Goal: Task Accomplishment & Management: Use online tool/utility

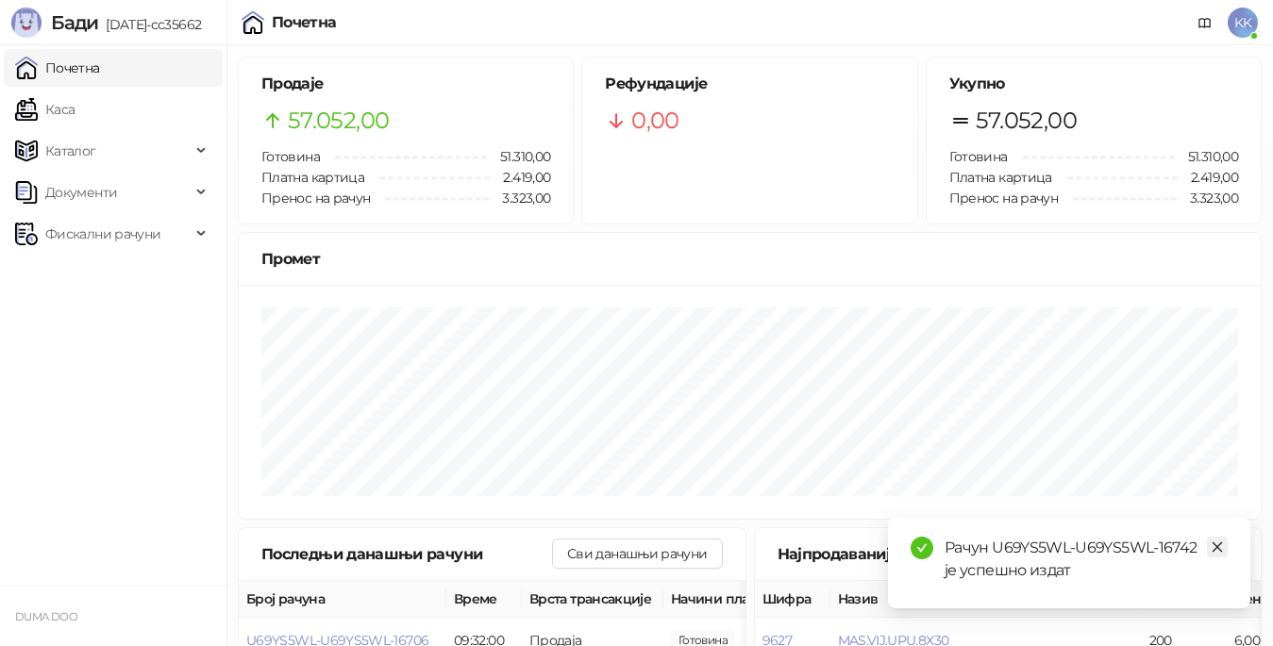
click at [1212, 544] on icon "close" at bounding box center [1217, 547] width 13 height 13
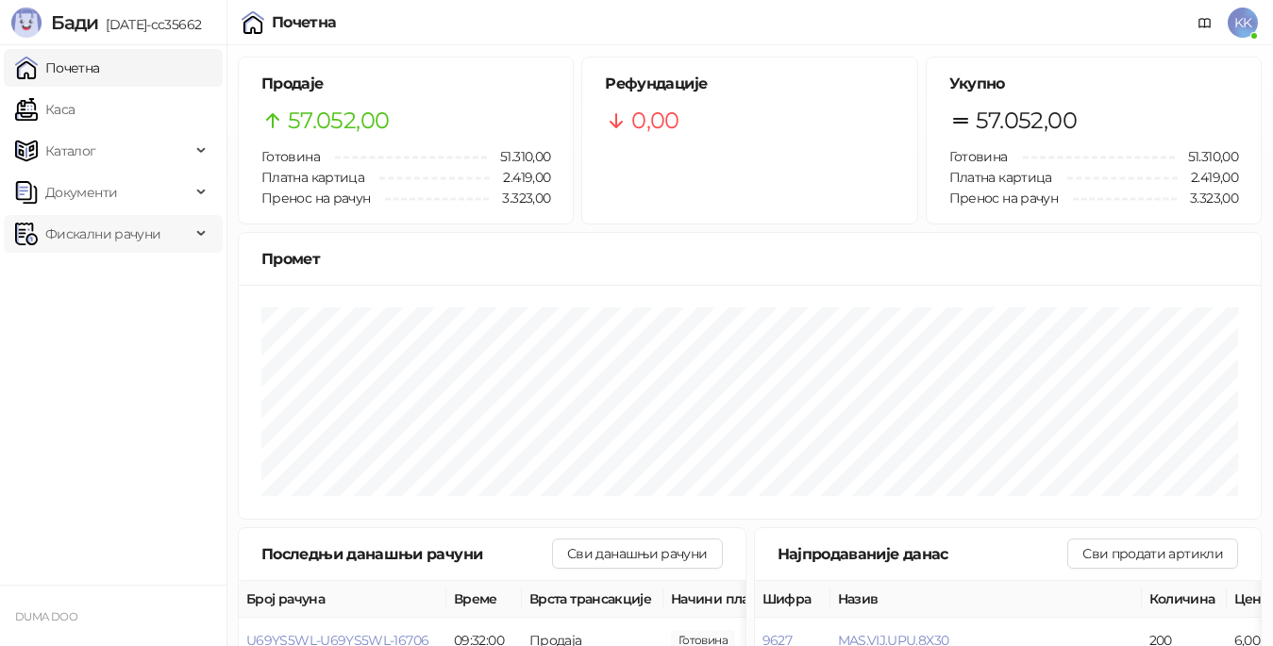
click at [90, 225] on span "Фискални рачуни" at bounding box center [102, 234] width 115 height 38
click at [133, 276] on link "Издати рачуни" at bounding box center [86, 276] width 126 height 38
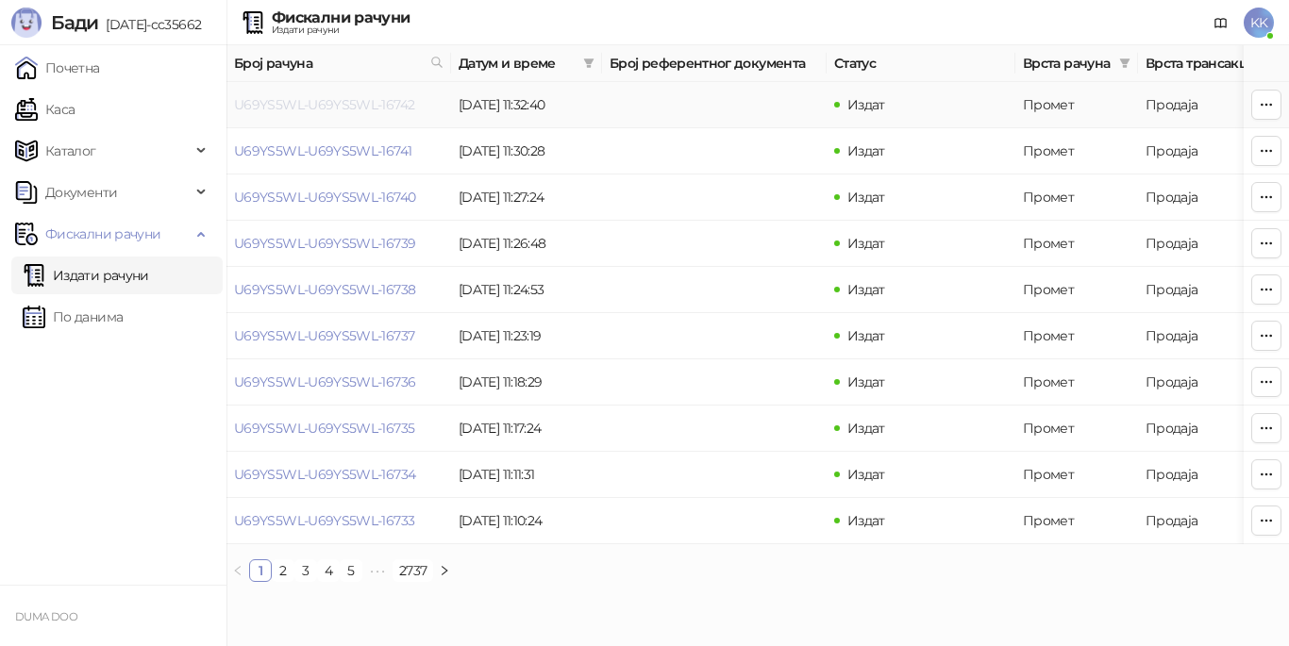
click at [341, 108] on link "U69YS5WL-U69YS5WL-16742" at bounding box center [324, 104] width 180 height 17
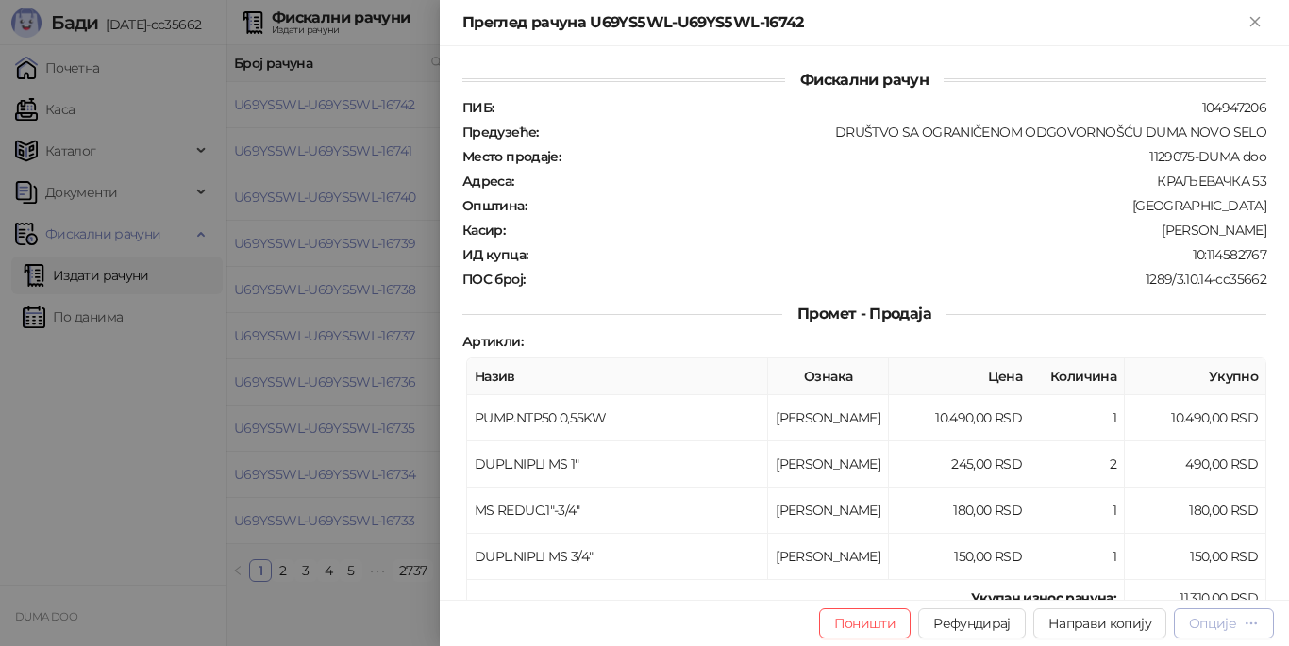
click at [1205, 617] on div "Опције" at bounding box center [1212, 623] width 47 height 17
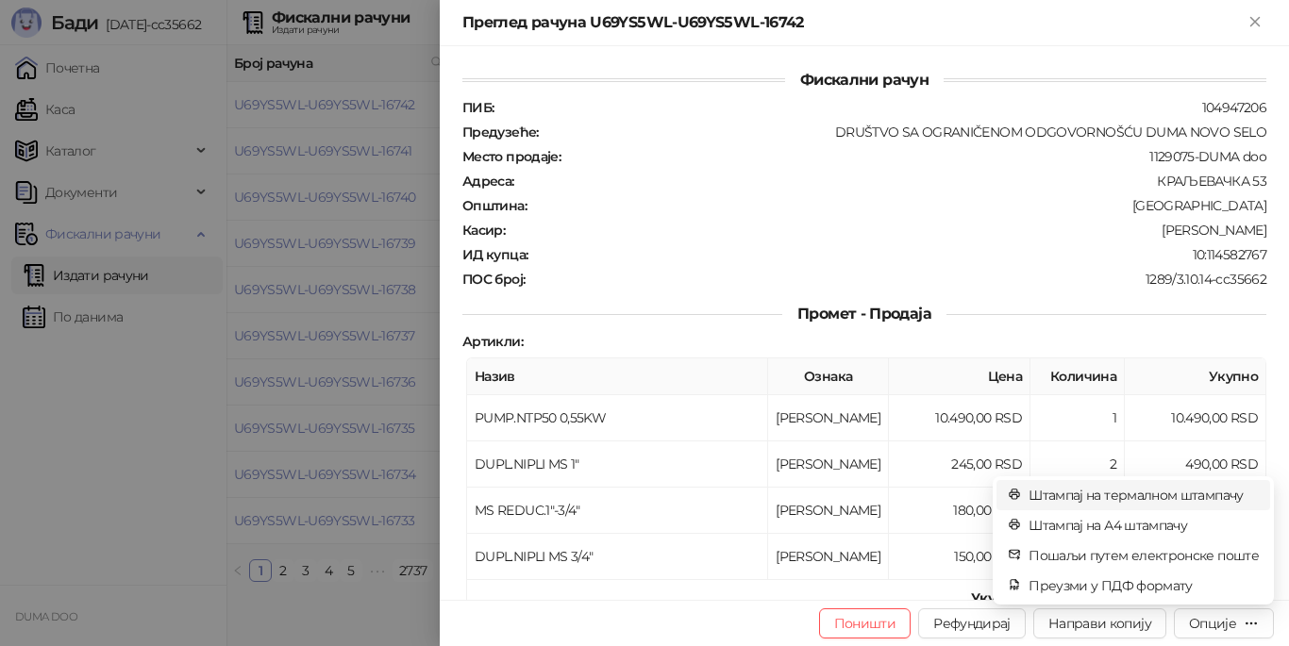
click at [1124, 495] on span "Штампај на термалном штампачу" at bounding box center [1144, 495] width 230 height 21
drag, startPoint x: 1124, startPoint y: 495, endPoint x: 1234, endPoint y: 43, distance: 465.3
click at [1125, 495] on td "180,00 RSD" at bounding box center [1196, 511] width 142 height 46
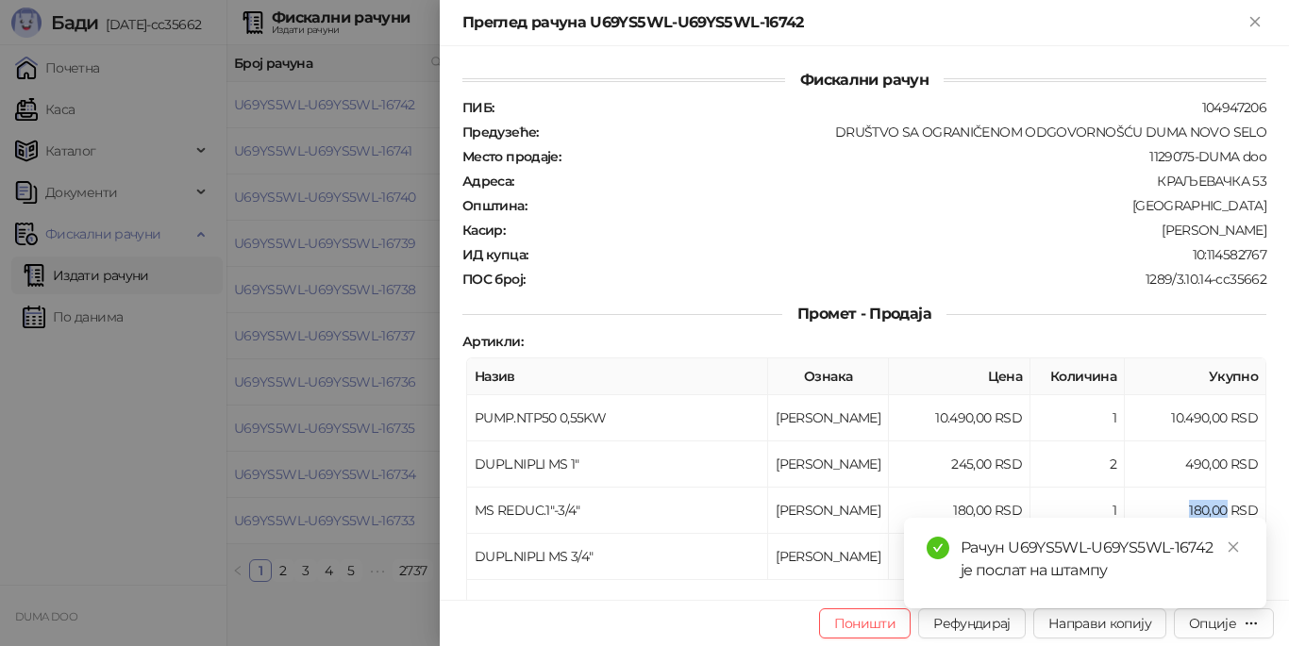
click at [1248, 19] on icon "Close" at bounding box center [1255, 21] width 17 height 17
